Goal: Task Accomplishment & Management: Use online tool/utility

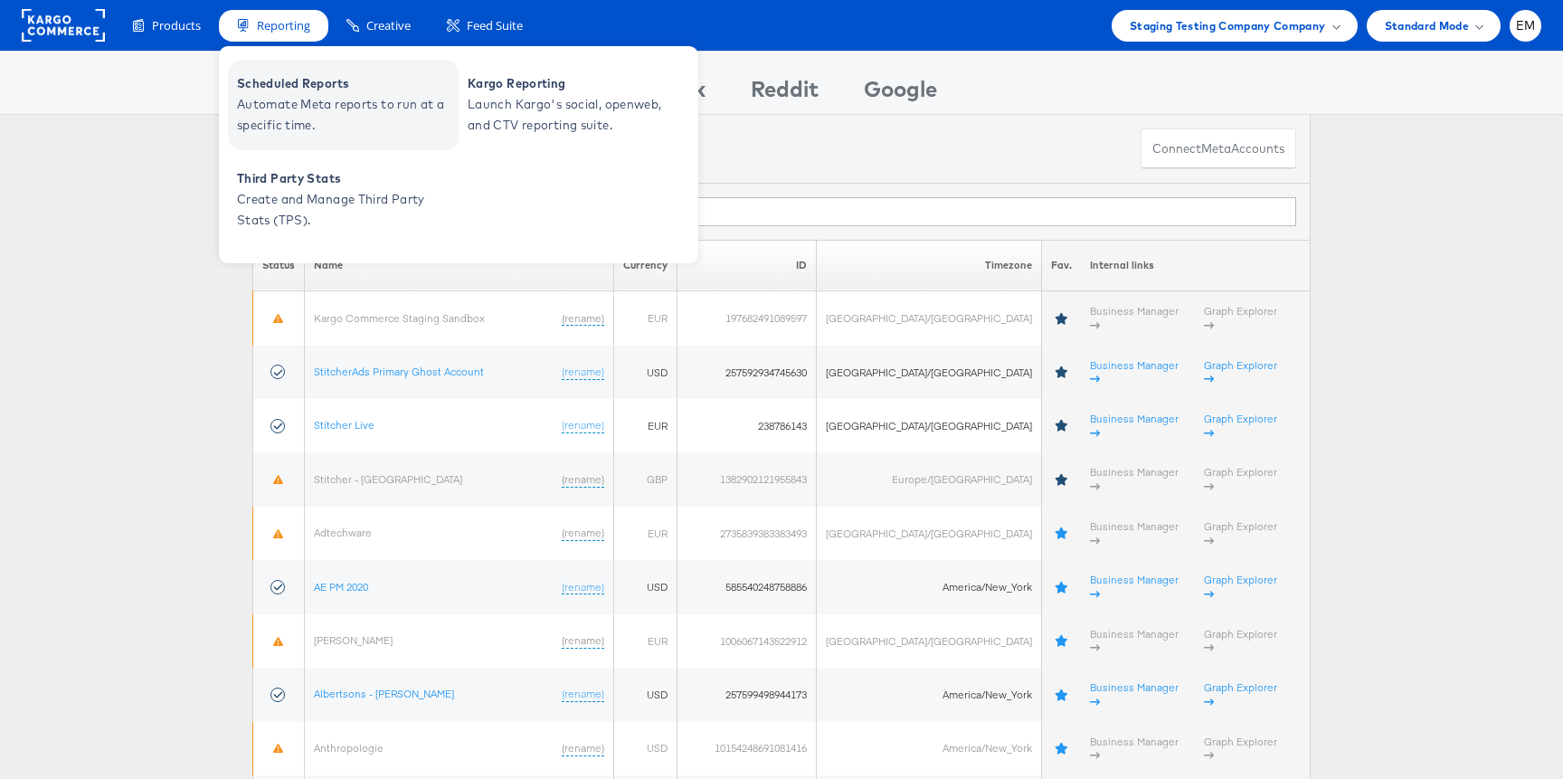
click at [285, 101] on span "Automate Meta reports to run at a specific time." at bounding box center [345, 115] width 217 height 42
